Goal: Transaction & Acquisition: Purchase product/service

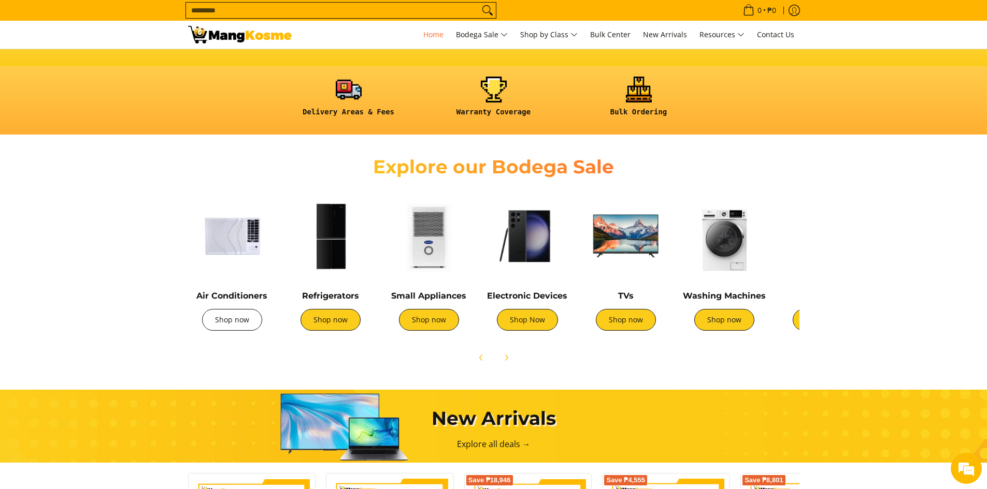
click at [217, 319] on link "Shop now" at bounding box center [232, 320] width 60 height 22
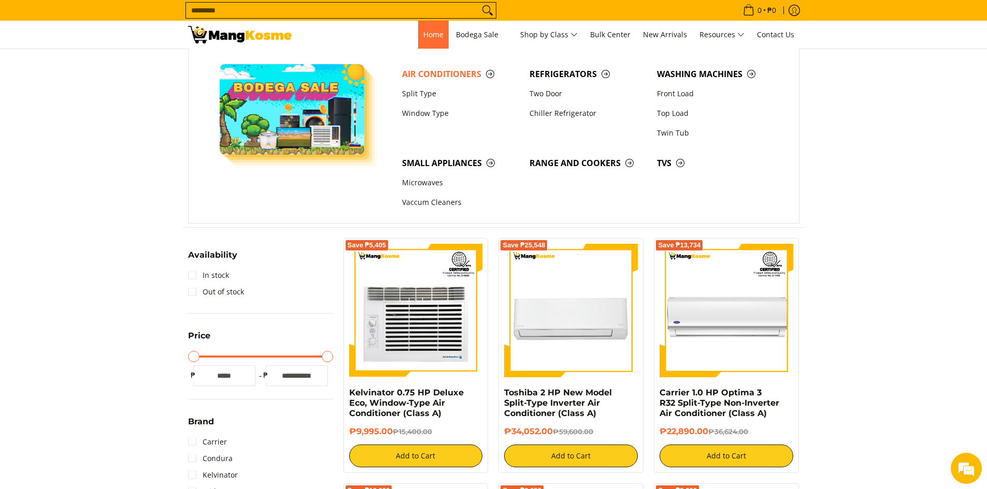
click at [439, 36] on span "Home" at bounding box center [433, 35] width 20 height 10
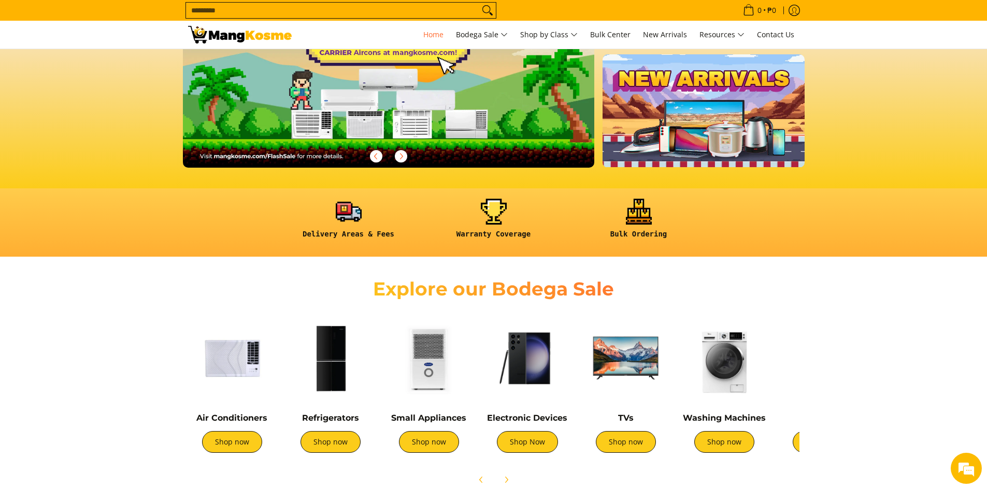
scroll to position [207, 0]
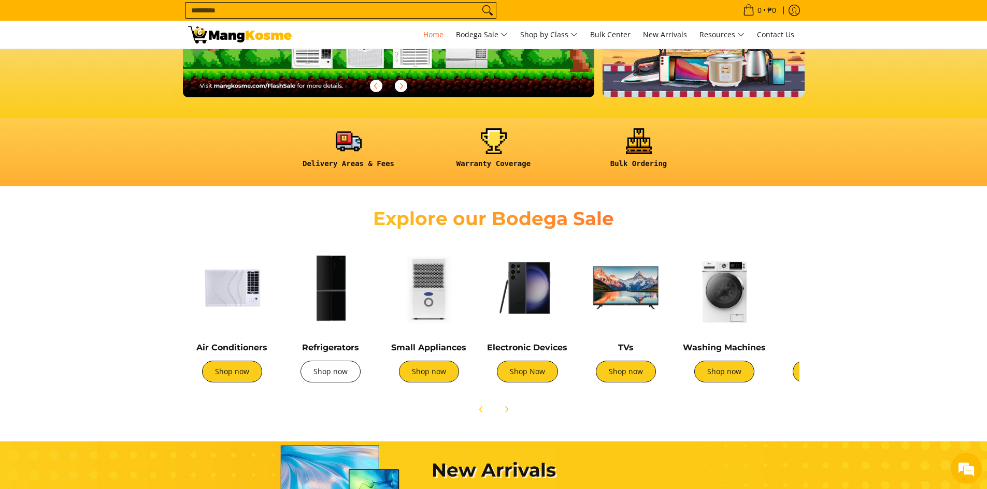
click at [335, 376] on link "Shop now" at bounding box center [330, 372] width 60 height 22
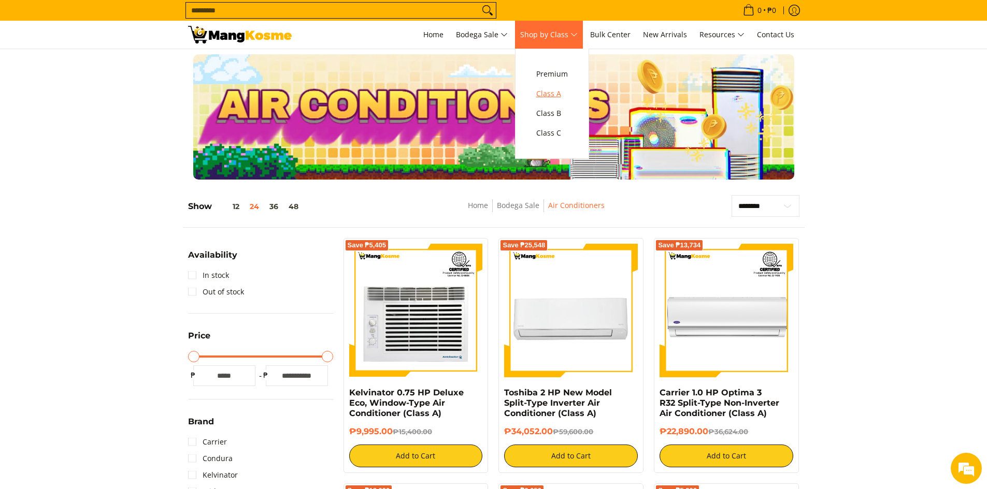
click at [559, 89] on span "Class A" at bounding box center [552, 94] width 32 height 13
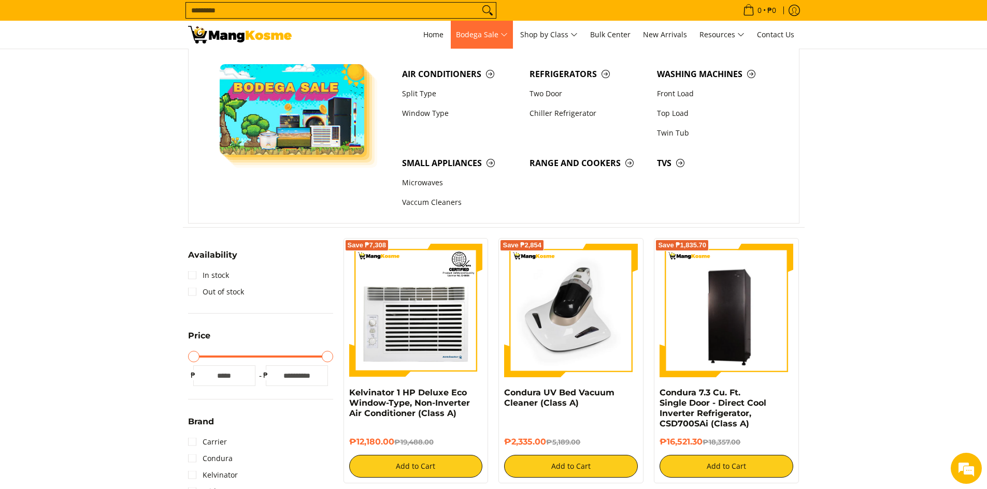
click at [499, 34] on span "Bodega Sale" at bounding box center [482, 34] width 52 height 13
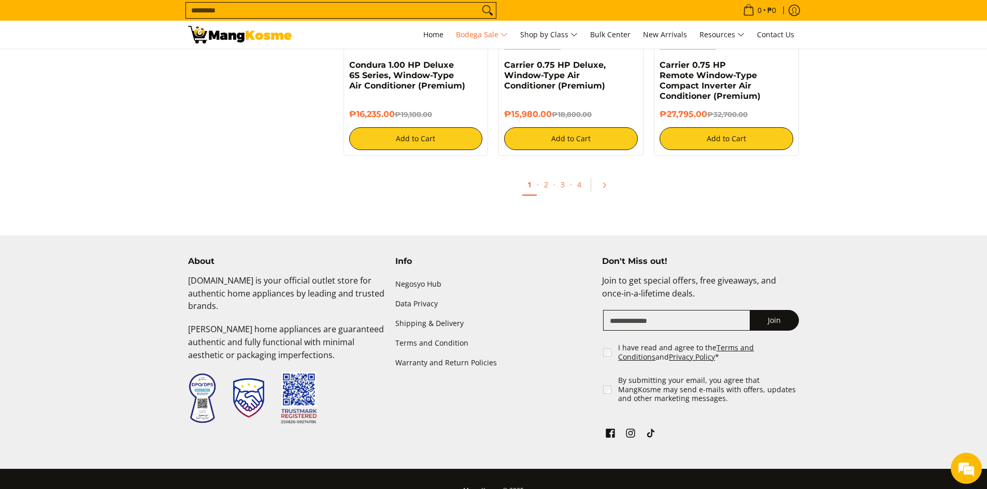
scroll to position [2227, 0]
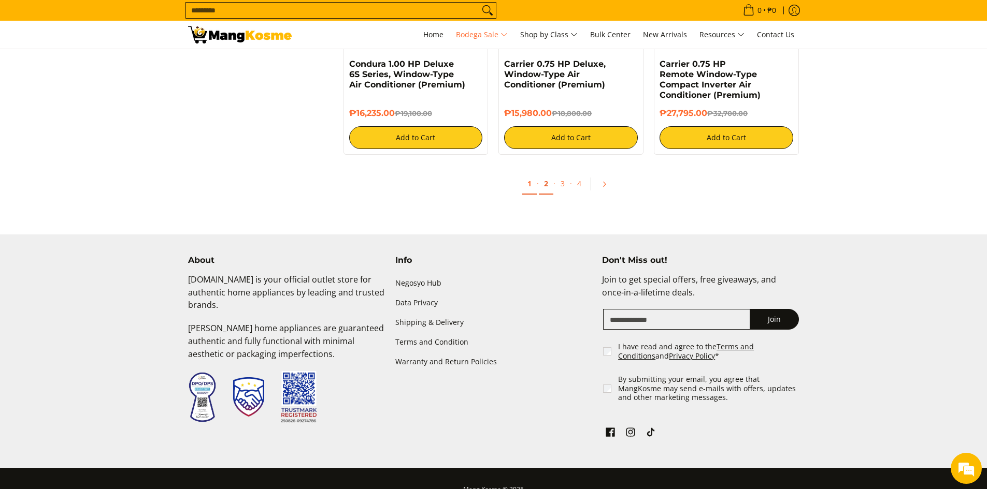
click at [546, 184] on link "2" at bounding box center [546, 184] width 15 height 21
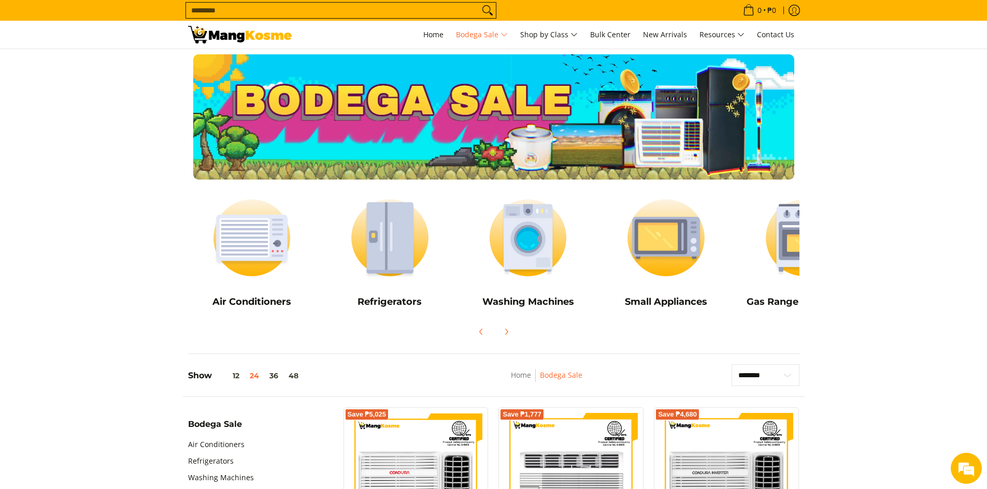
click at [444, 9] on input "Search..." at bounding box center [332, 11] width 293 height 16
type input "*"
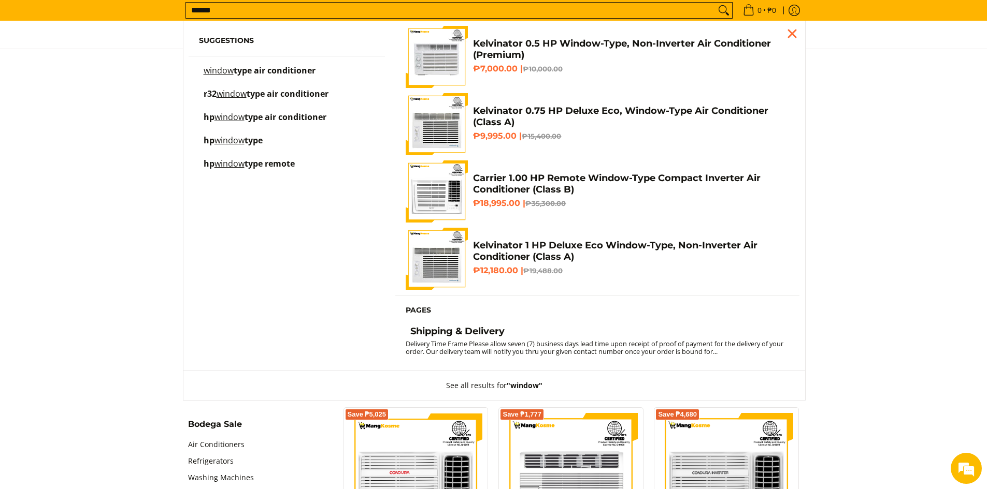
type input "******"
click at [303, 69] on span "type air conditioner" at bounding box center [275, 70] width 82 height 11
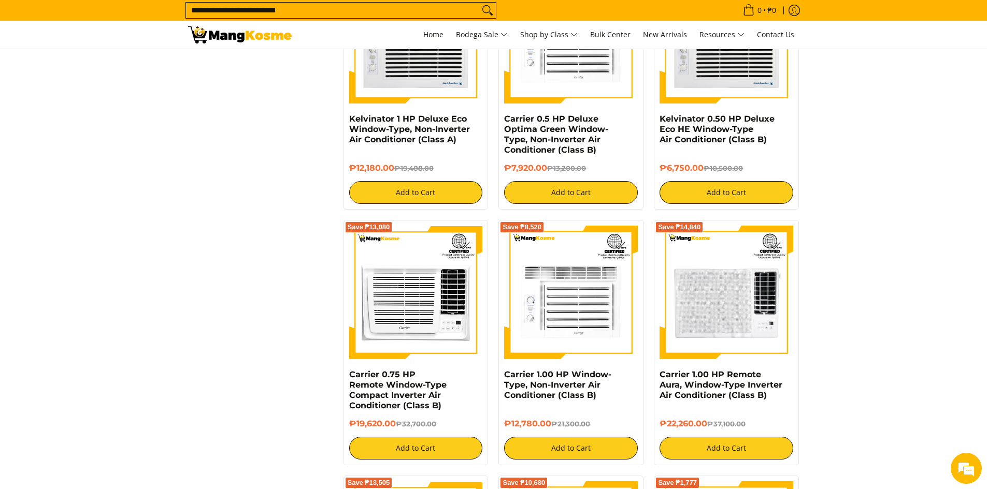
scroll to position [719, 0]
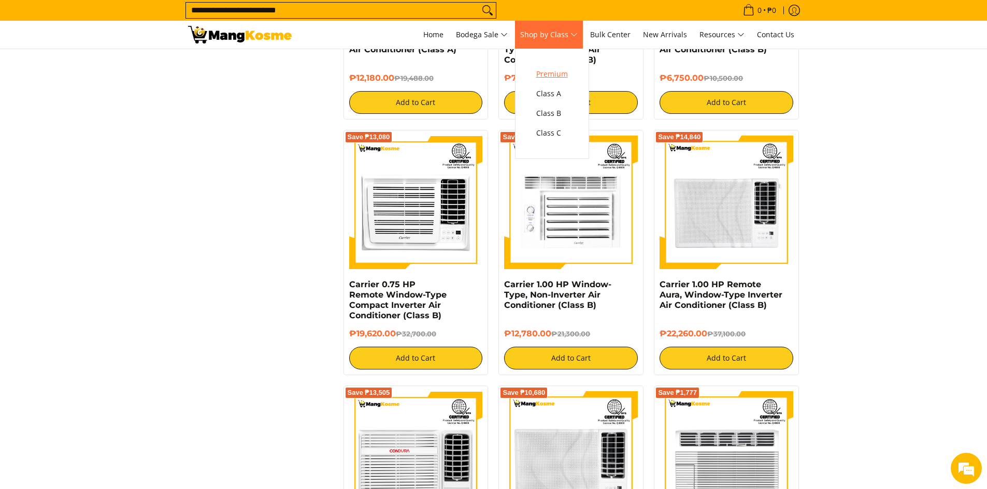
click at [555, 71] on span "Premium" at bounding box center [552, 74] width 32 height 13
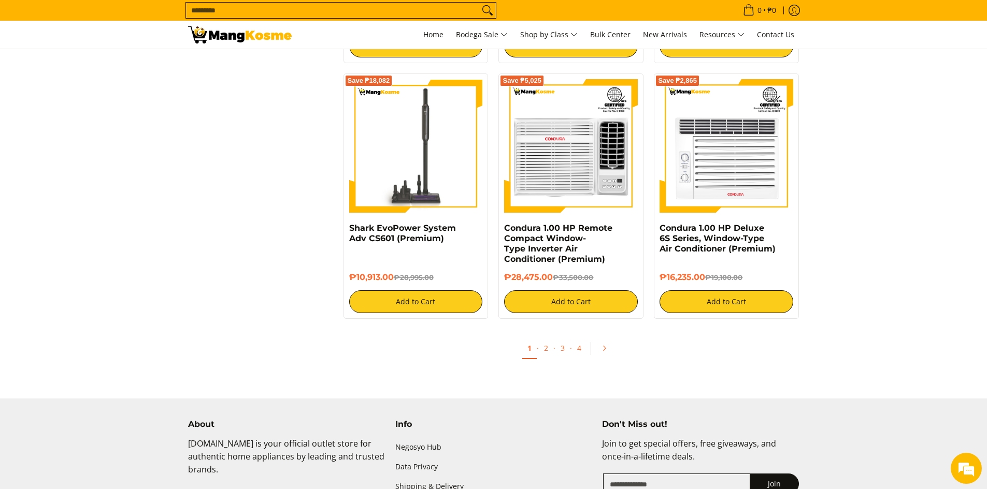
scroll to position [1900, 0]
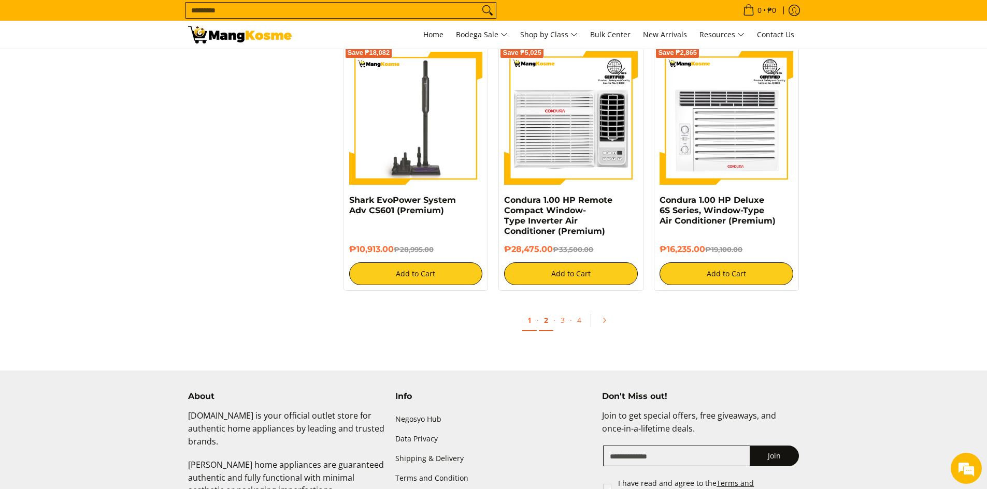
click at [543, 325] on link "2" at bounding box center [546, 320] width 15 height 21
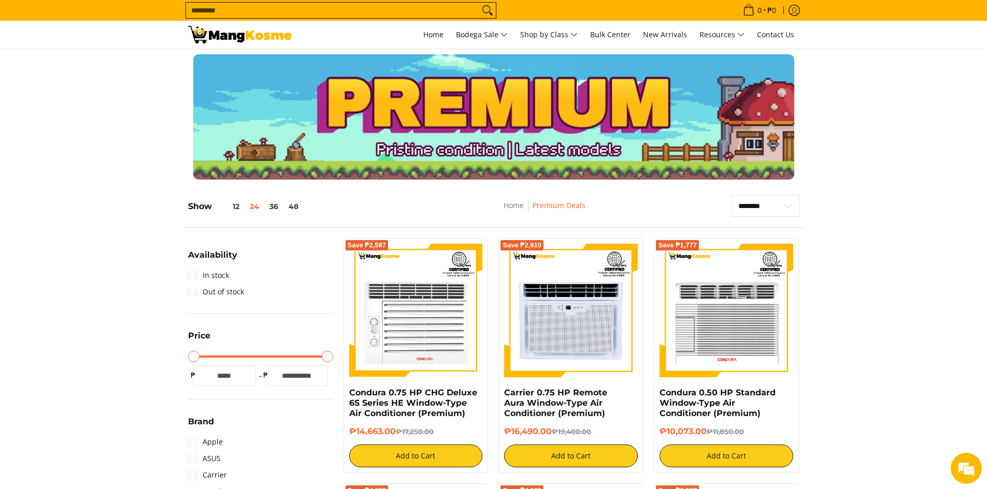
scroll to position [61, 0]
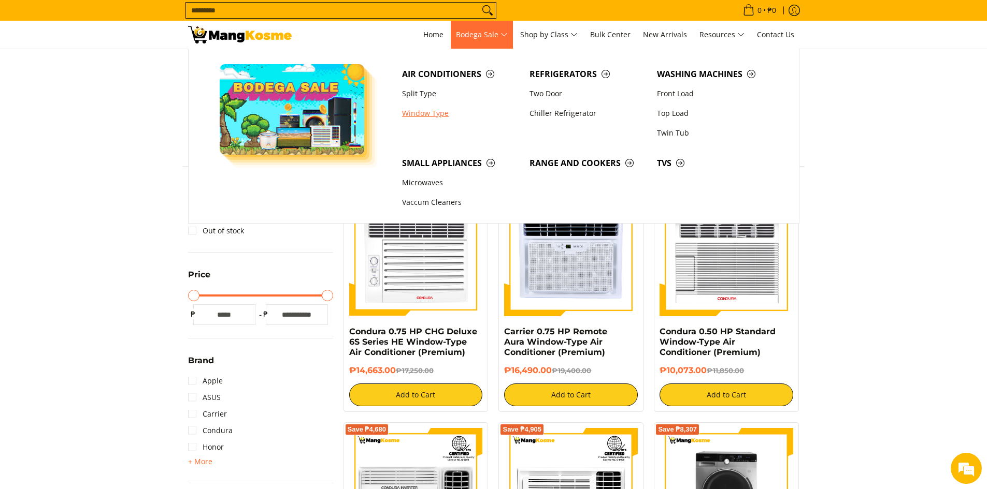
click at [431, 113] on link "Window Type" at bounding box center [460, 114] width 127 height 20
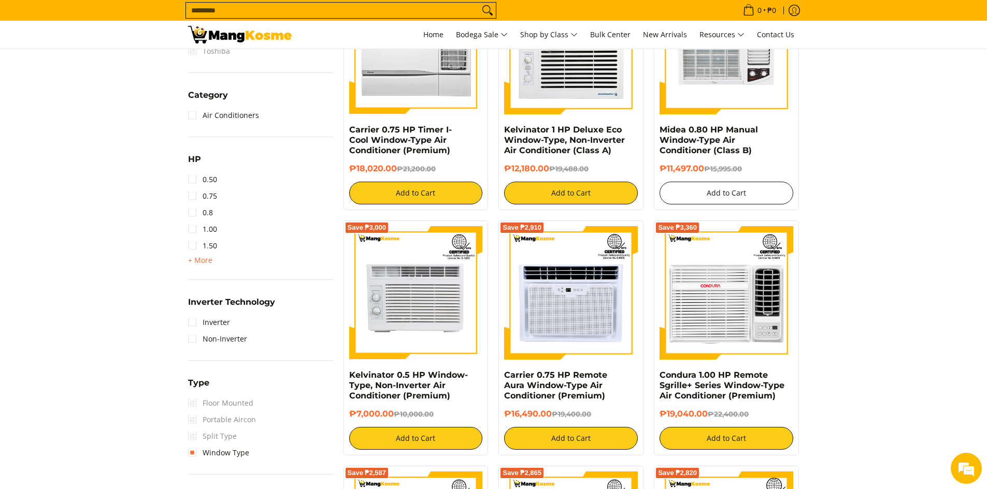
scroll to position [518, 0]
